Goal: Find specific page/section: Find specific page/section

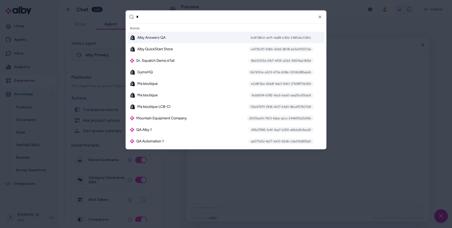
type input "**"
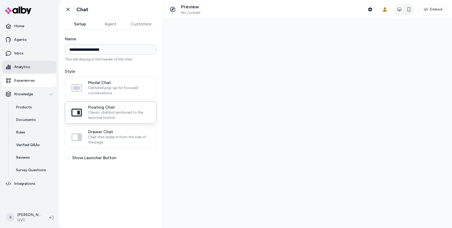
click at [25, 66] on p "Analytics" at bounding box center [22, 66] width 16 height 5
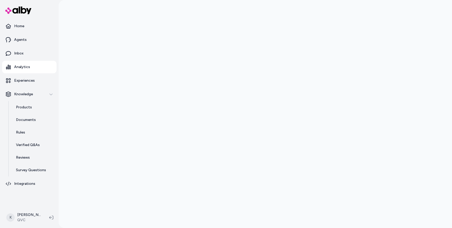
click at [81, 92] on div at bounding box center [255, 114] width 393 height 228
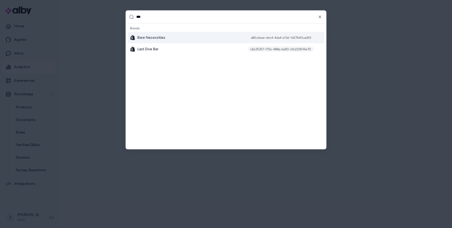
type input "****"
